Goal: Navigation & Orientation: Find specific page/section

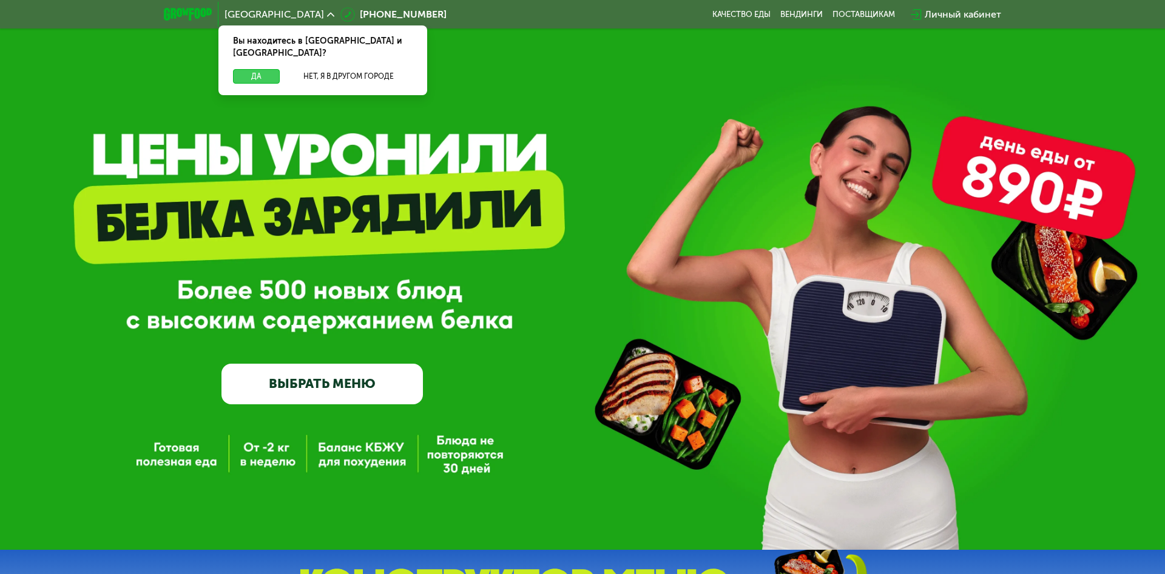
click at [256, 69] on button "Да" at bounding box center [256, 76] width 47 height 15
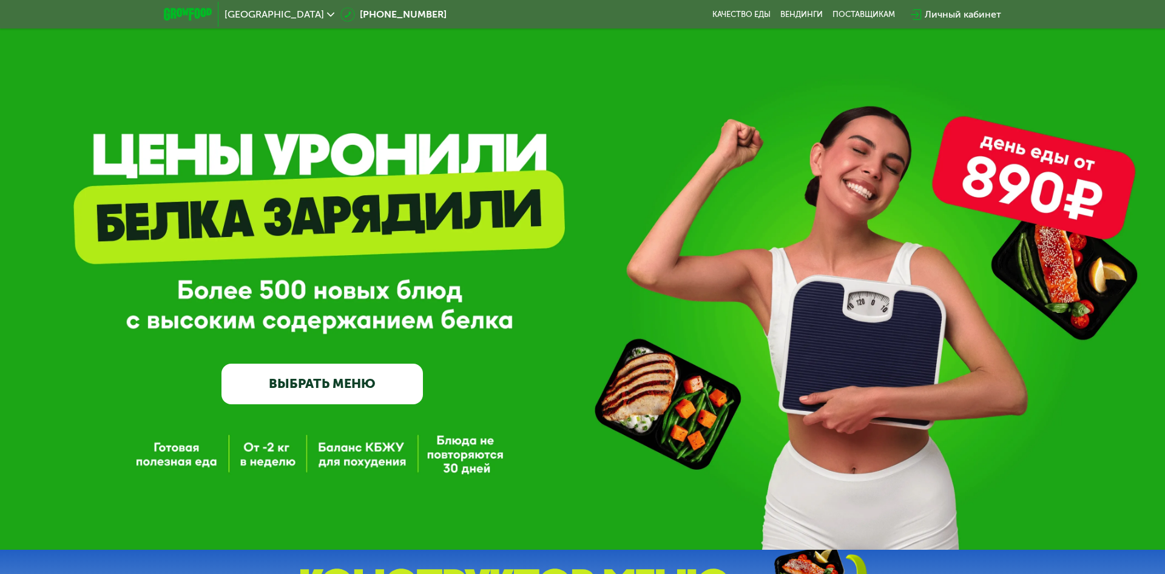
click at [247, 14] on span "[GEOGRAPHIC_DATA]" at bounding box center [273, 15] width 99 height 10
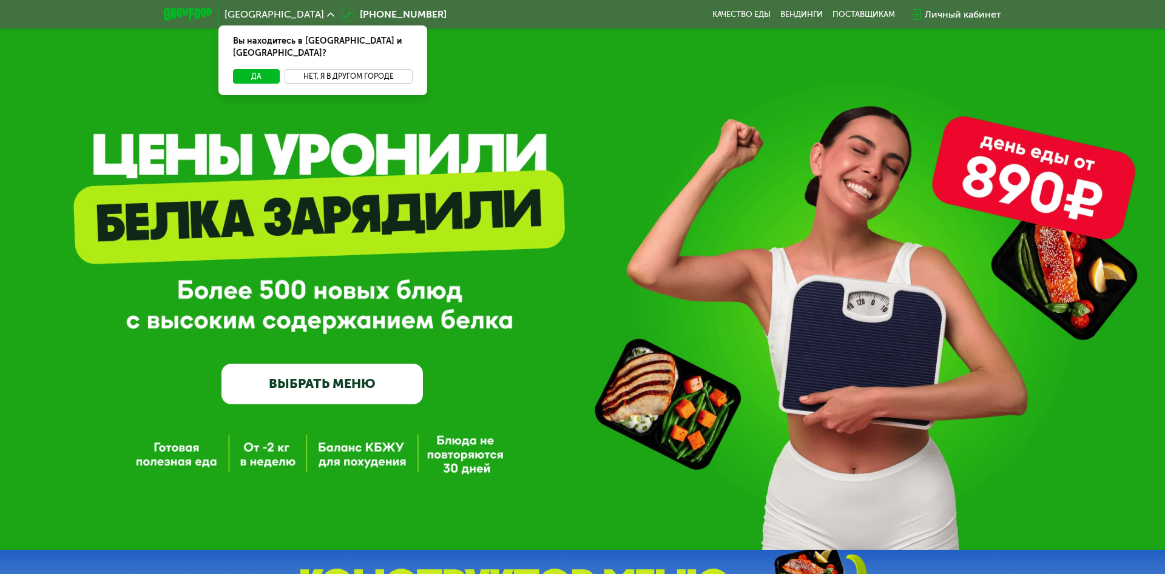
click at [348, 69] on button "Нет, я в другом городе" at bounding box center [348, 76] width 128 height 15
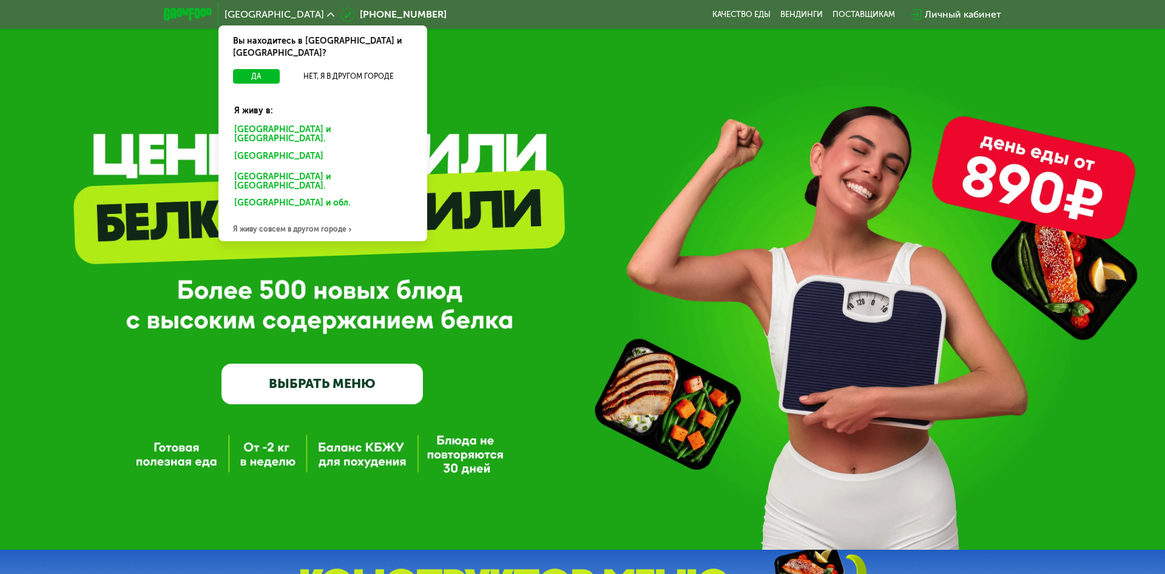
click at [323, 149] on div "[GEOGRAPHIC_DATA] и [GEOGRAPHIC_DATA]." at bounding box center [320, 158] width 189 height 19
